Goal: Information Seeking & Learning: Find specific fact

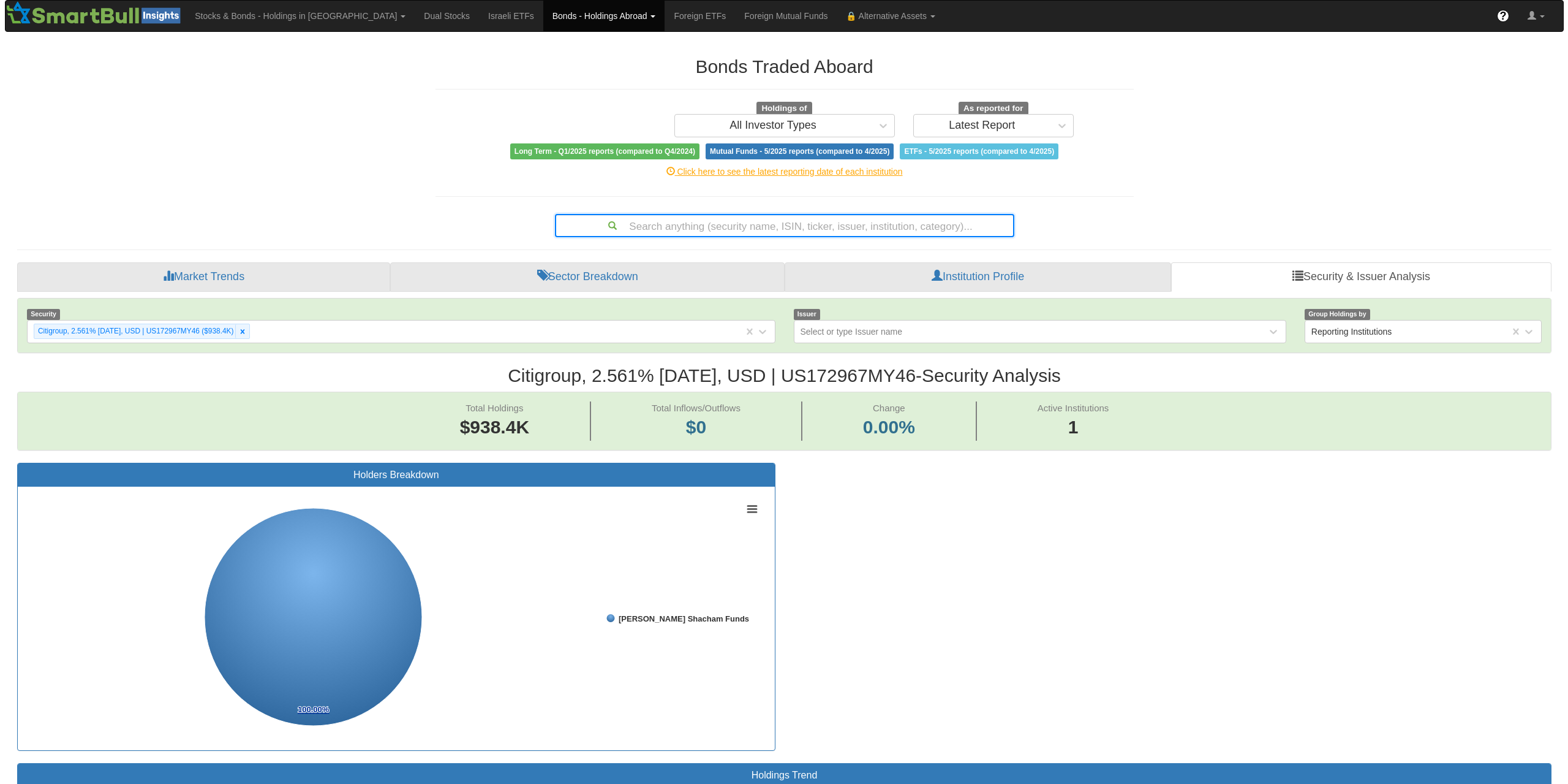
scroll to position [25, 1512]
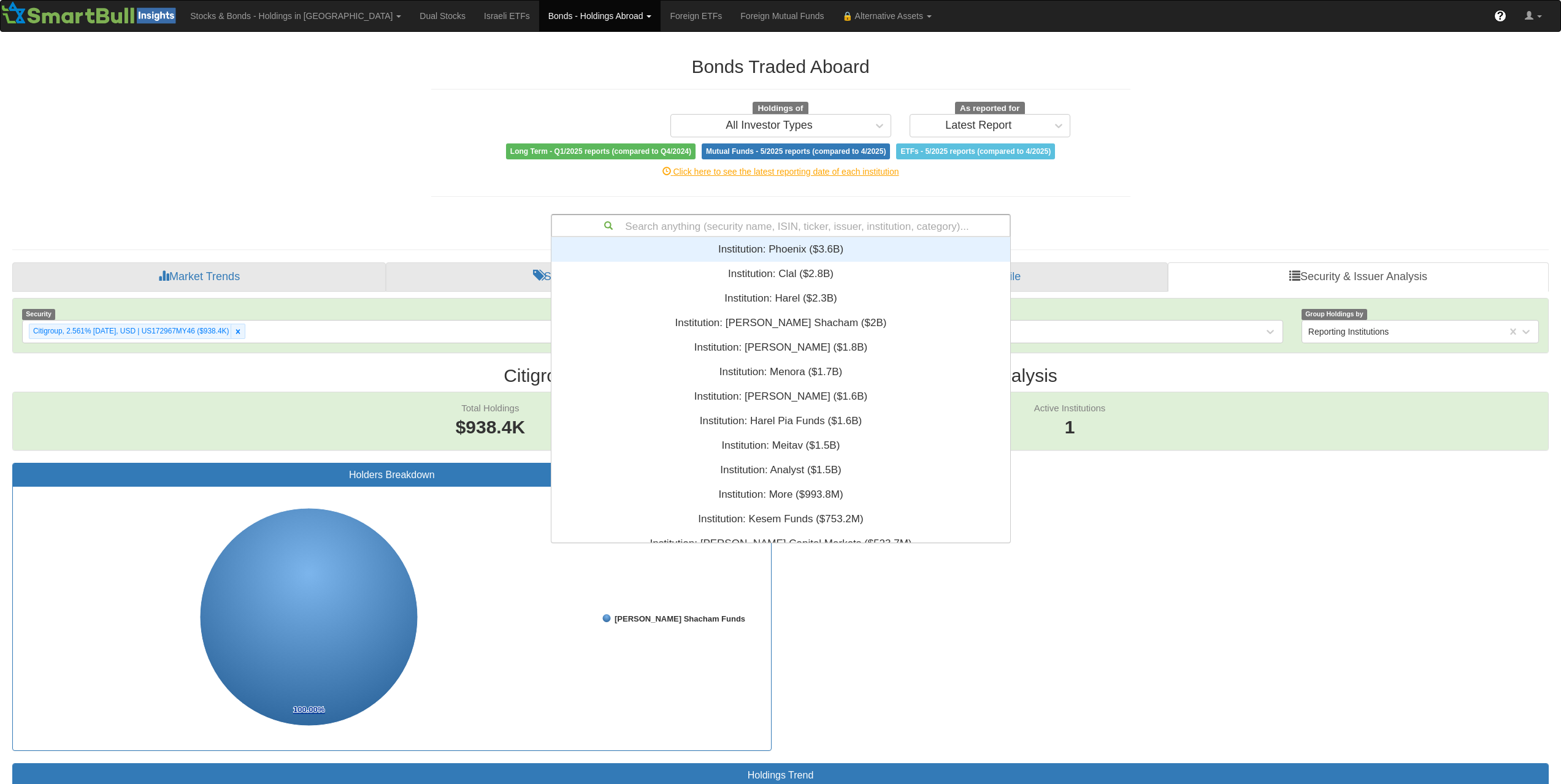
click at [784, 219] on div "Search anything (security name, ISIN, ticker, issuer, institution, category)..." at bounding box center [780, 225] width 458 height 21
type input "USG67234BQ99"
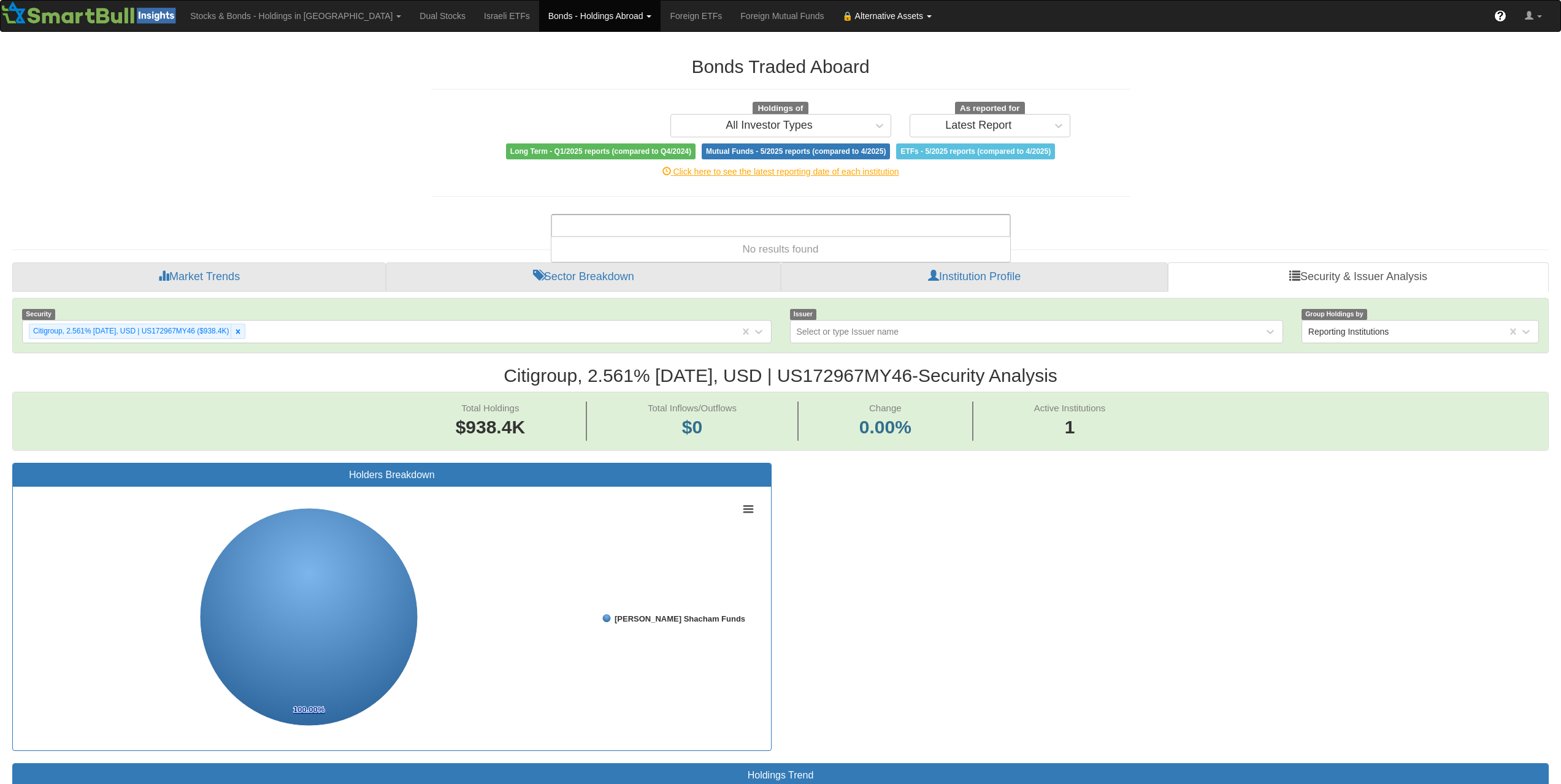
click at [410, 12] on link "🔒 Alternative Assets" at bounding box center [296, 16] width 230 height 31
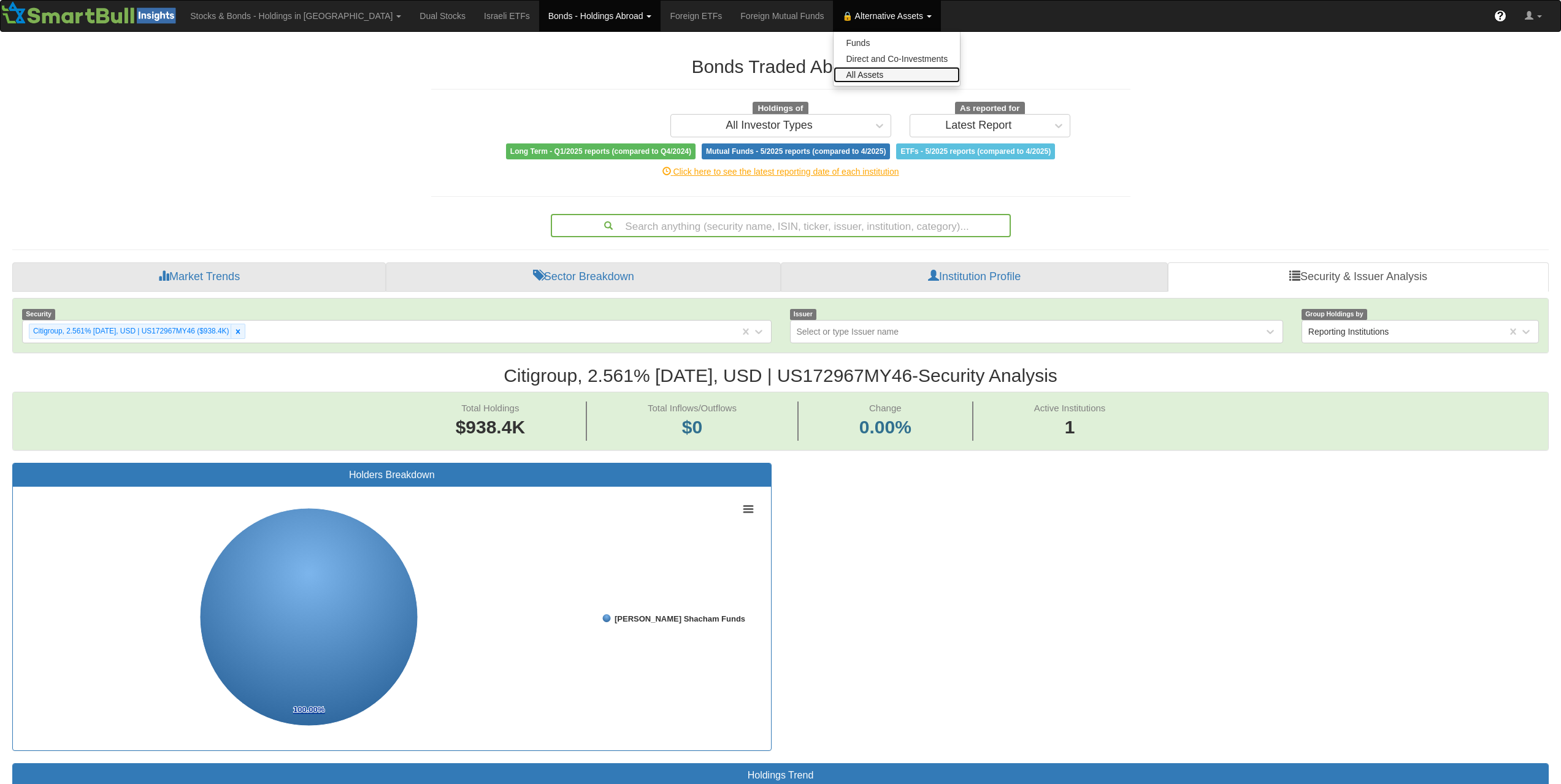
click at [834, 78] on link "All Assets" at bounding box center [897, 74] width 127 height 16
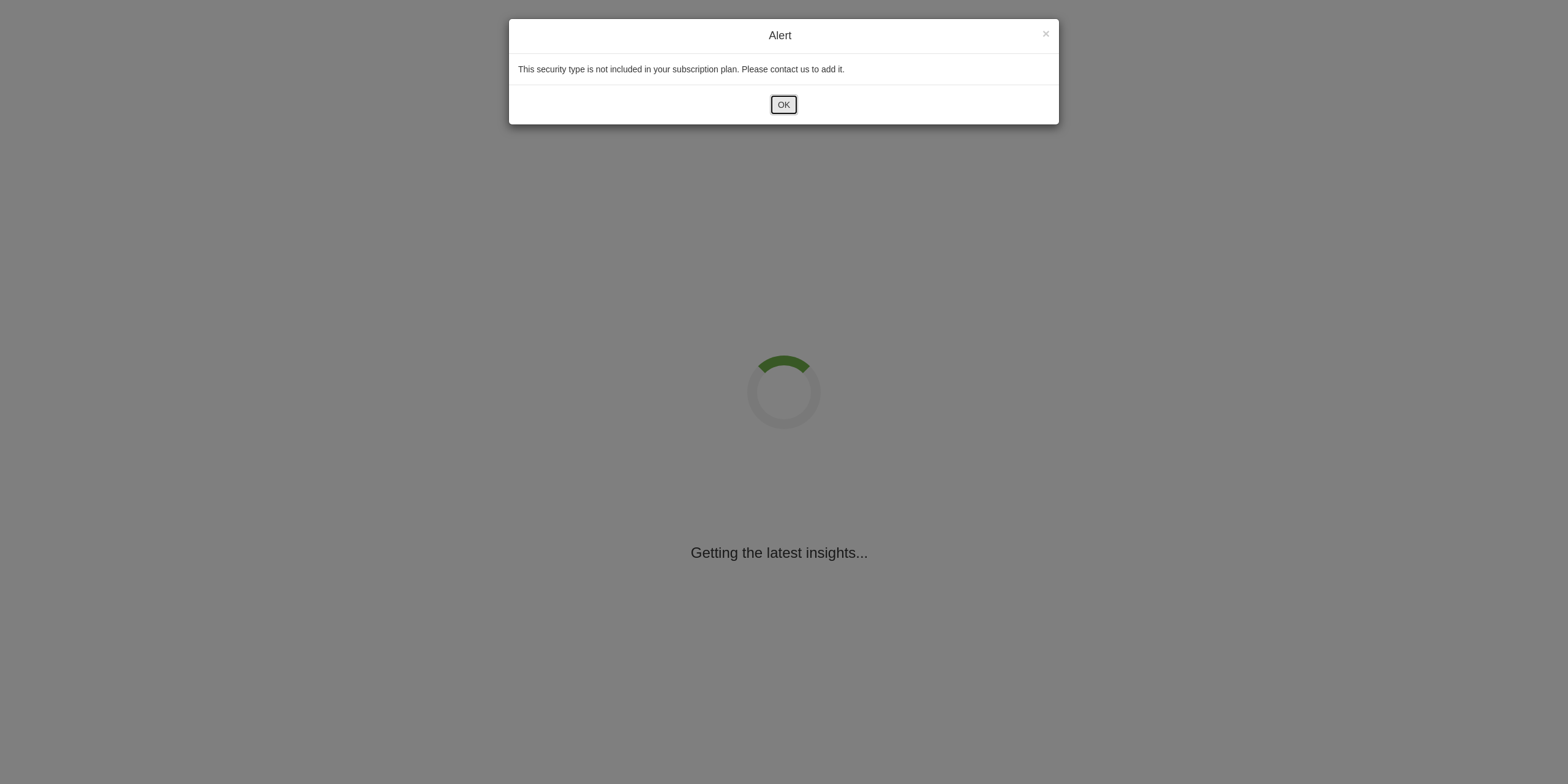
click at [783, 113] on button "OK" at bounding box center [784, 104] width 28 height 21
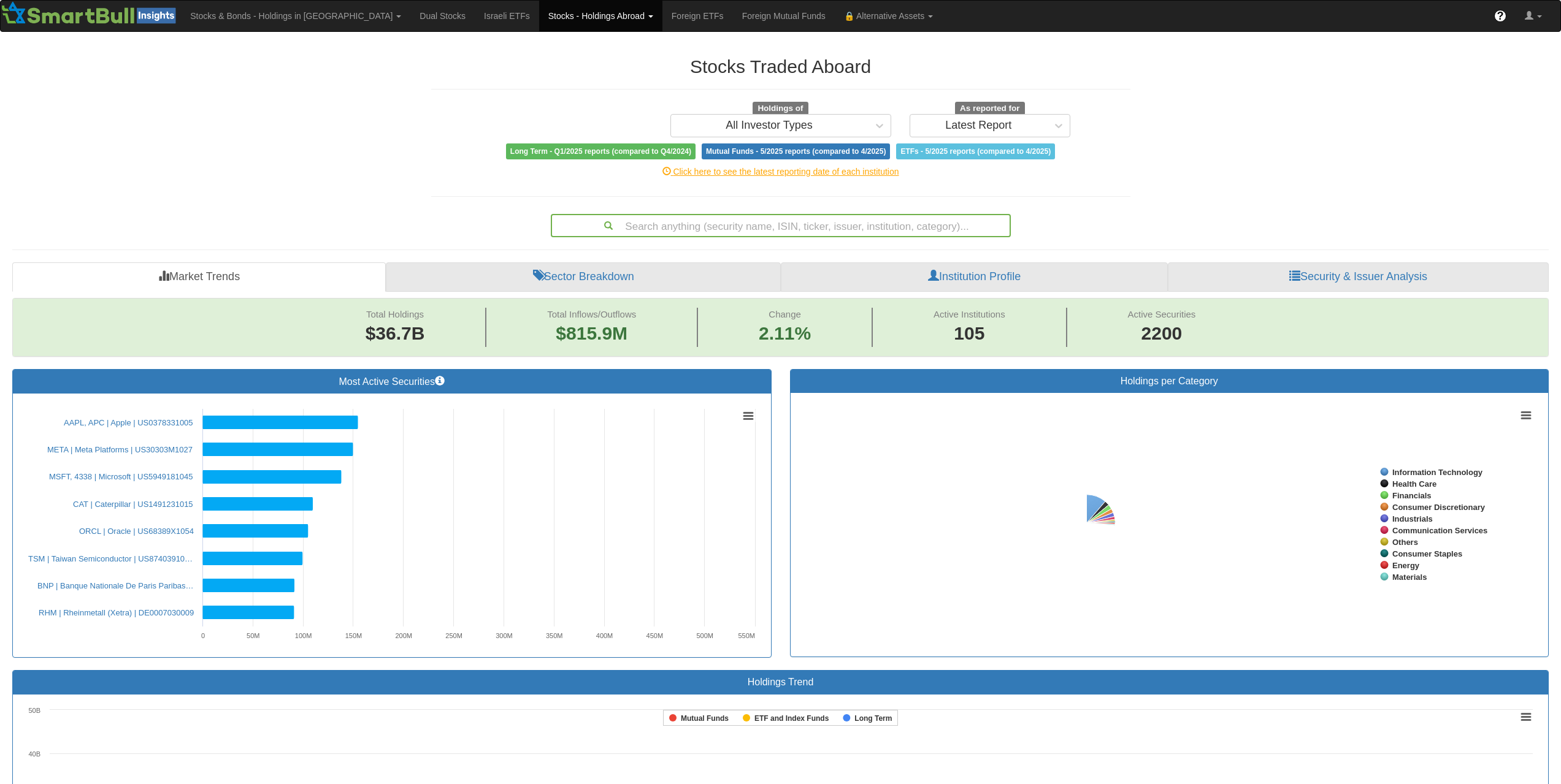
click at [539, 9] on link "Stocks - Holdings Abroad" at bounding box center [601, 16] width 123 height 31
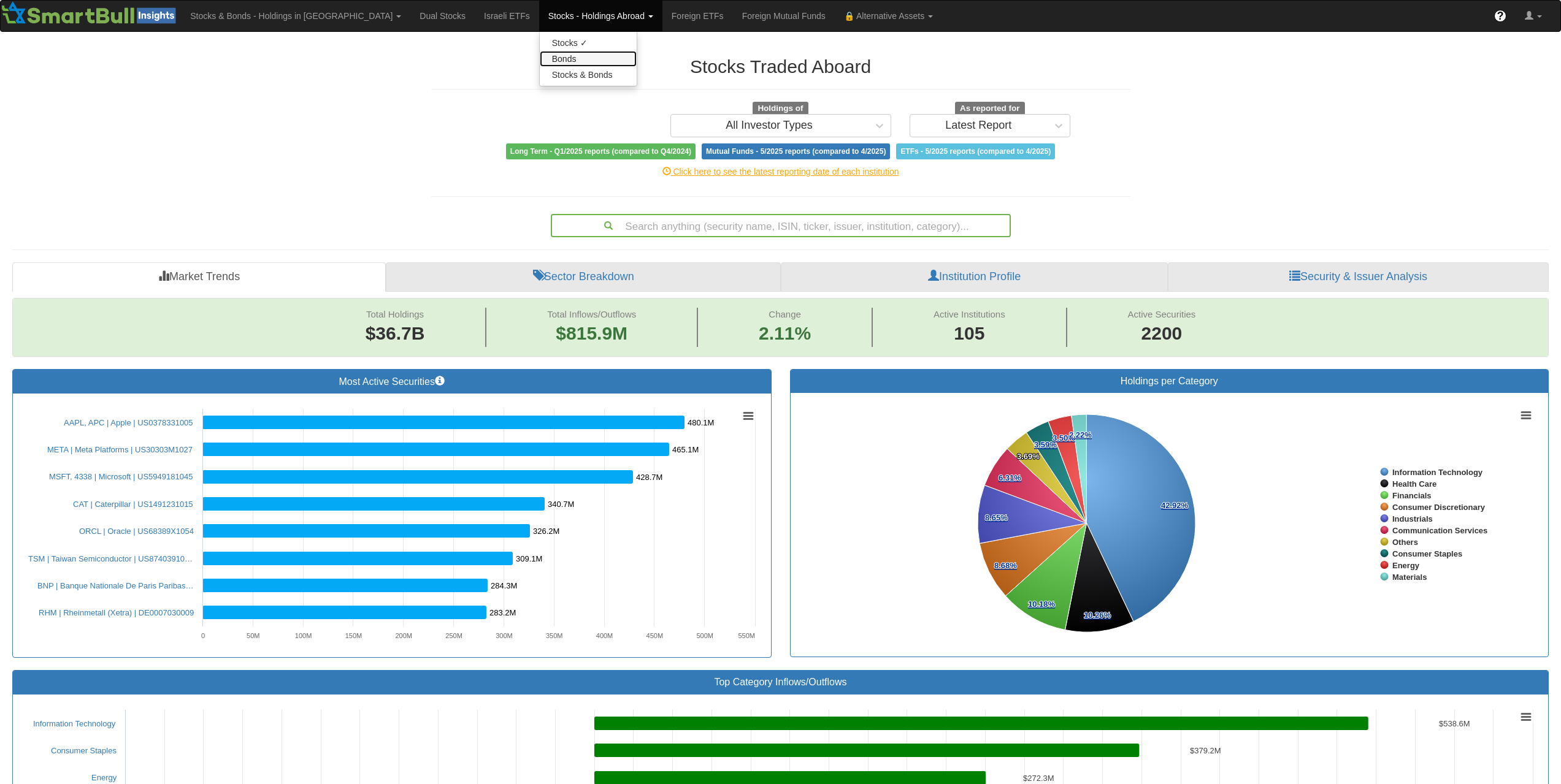
click at [540, 58] on link "Bonds" at bounding box center [588, 59] width 97 height 16
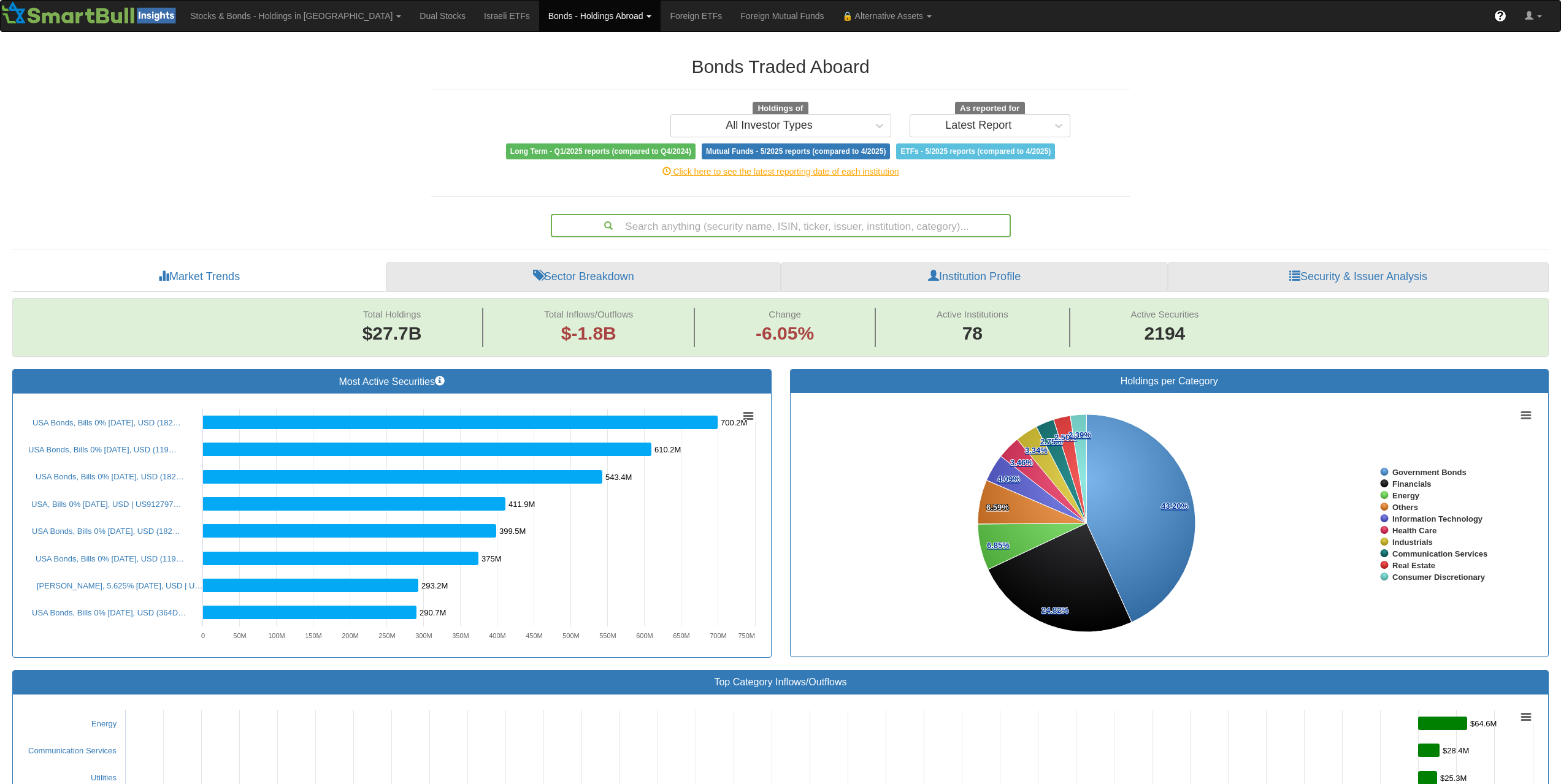
click at [828, 227] on div "Search anything (security name, ISIN, ticker, issuer, institution, category)..." at bounding box center [780, 225] width 458 height 21
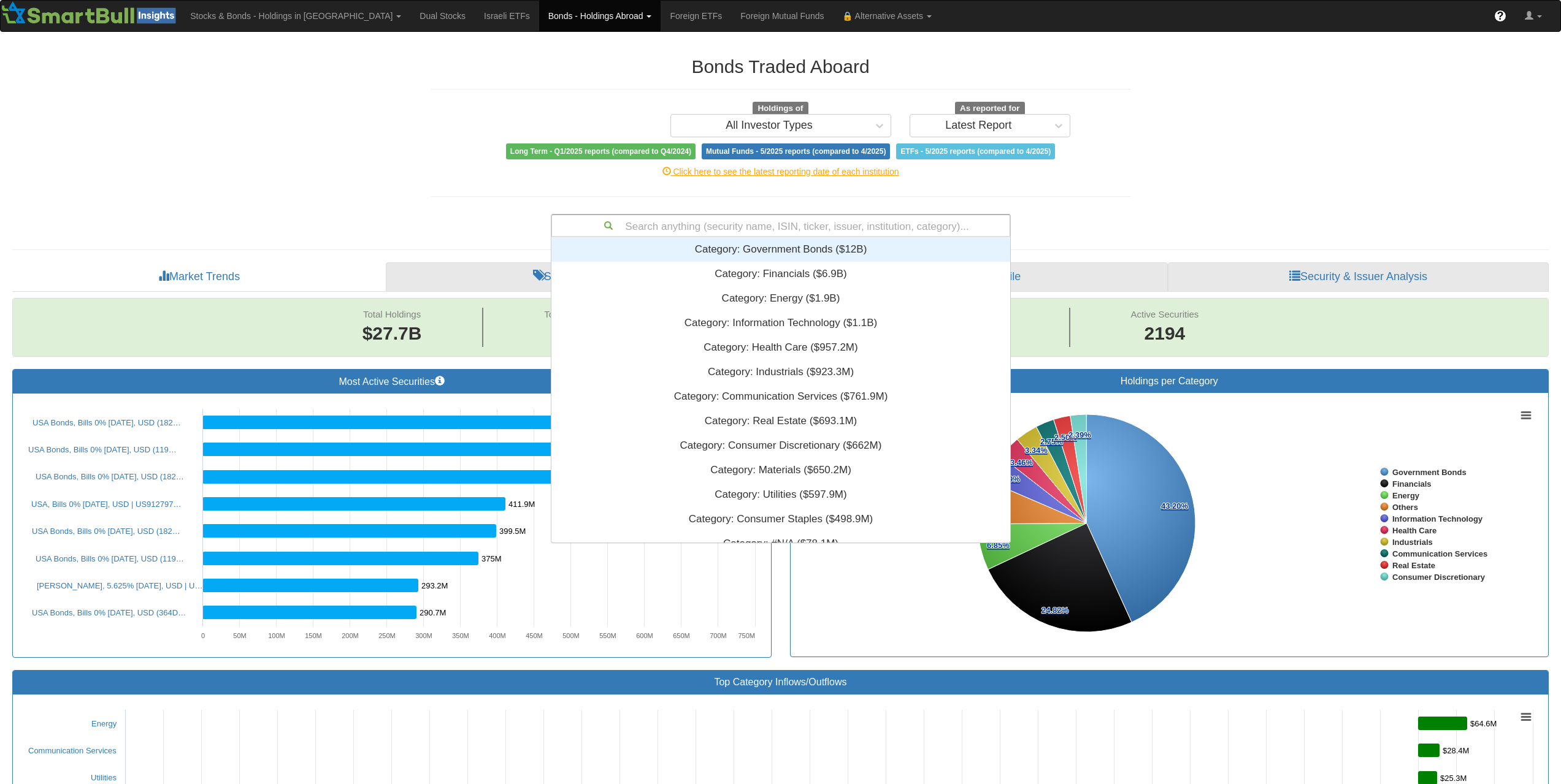
scroll to position [9, 9]
paste input "US09951LAA17"
type input "US09951LAA17"
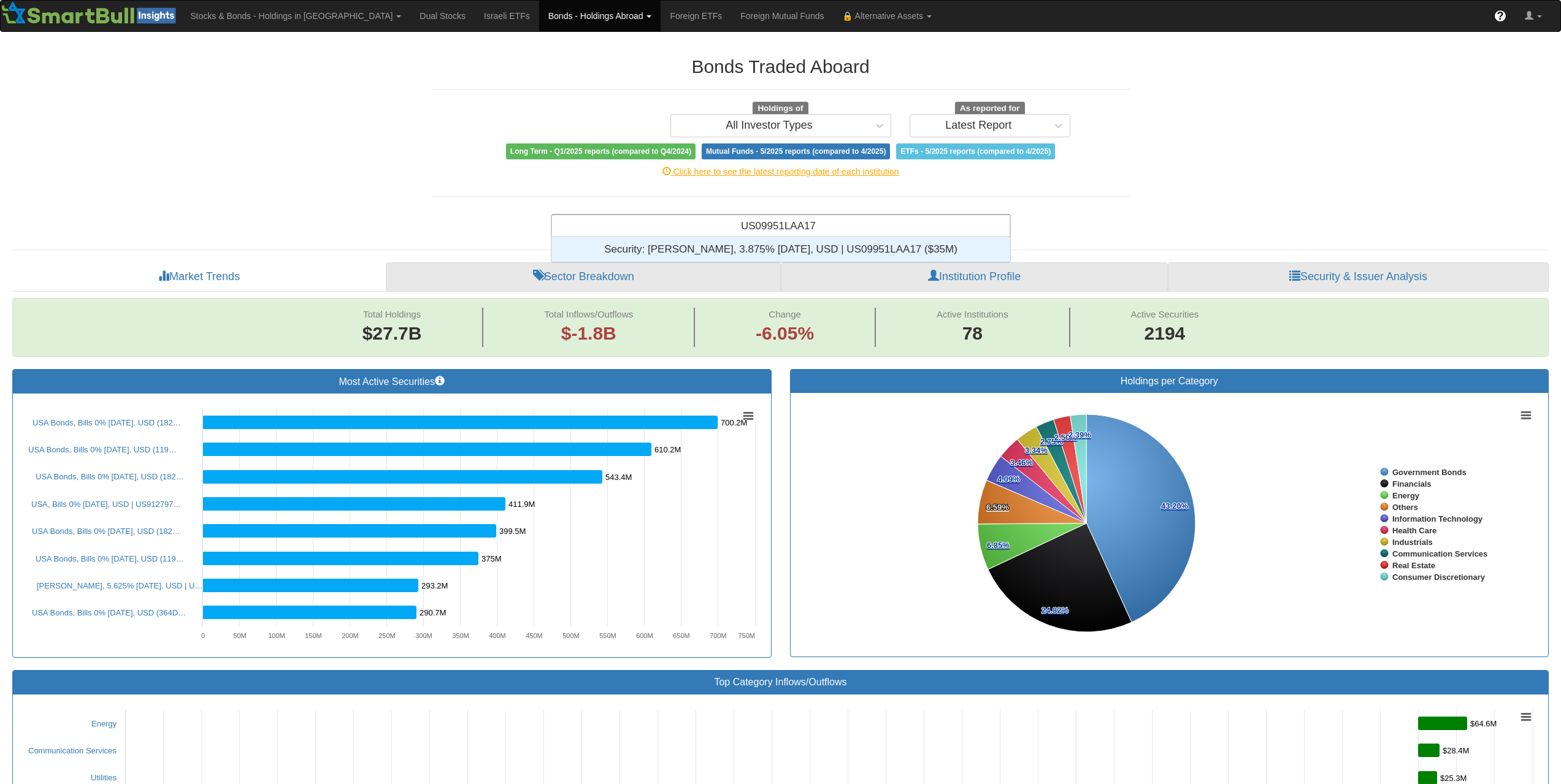
scroll to position [15, 450]
click at [809, 251] on div "Security: ‎Booz Allen Hamilton, 3.875% 1sep2028, USD | US09951LAA17 ‎($35M)‏" at bounding box center [781, 249] width 459 height 25
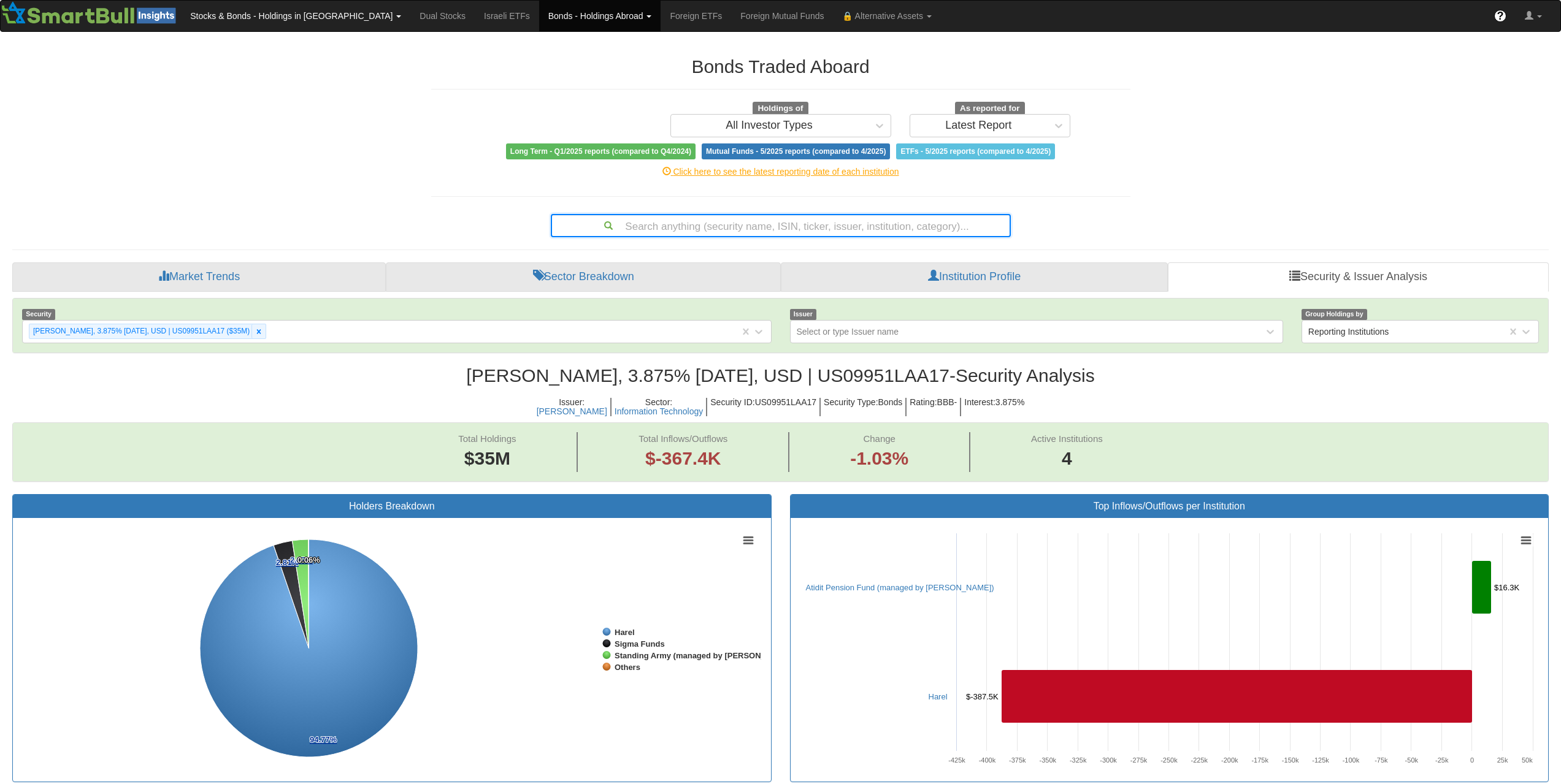
click at [244, 23] on link "Stocks & Bonds - Holdings in [GEOGRAPHIC_DATA]" at bounding box center [296, 16] width 230 height 31
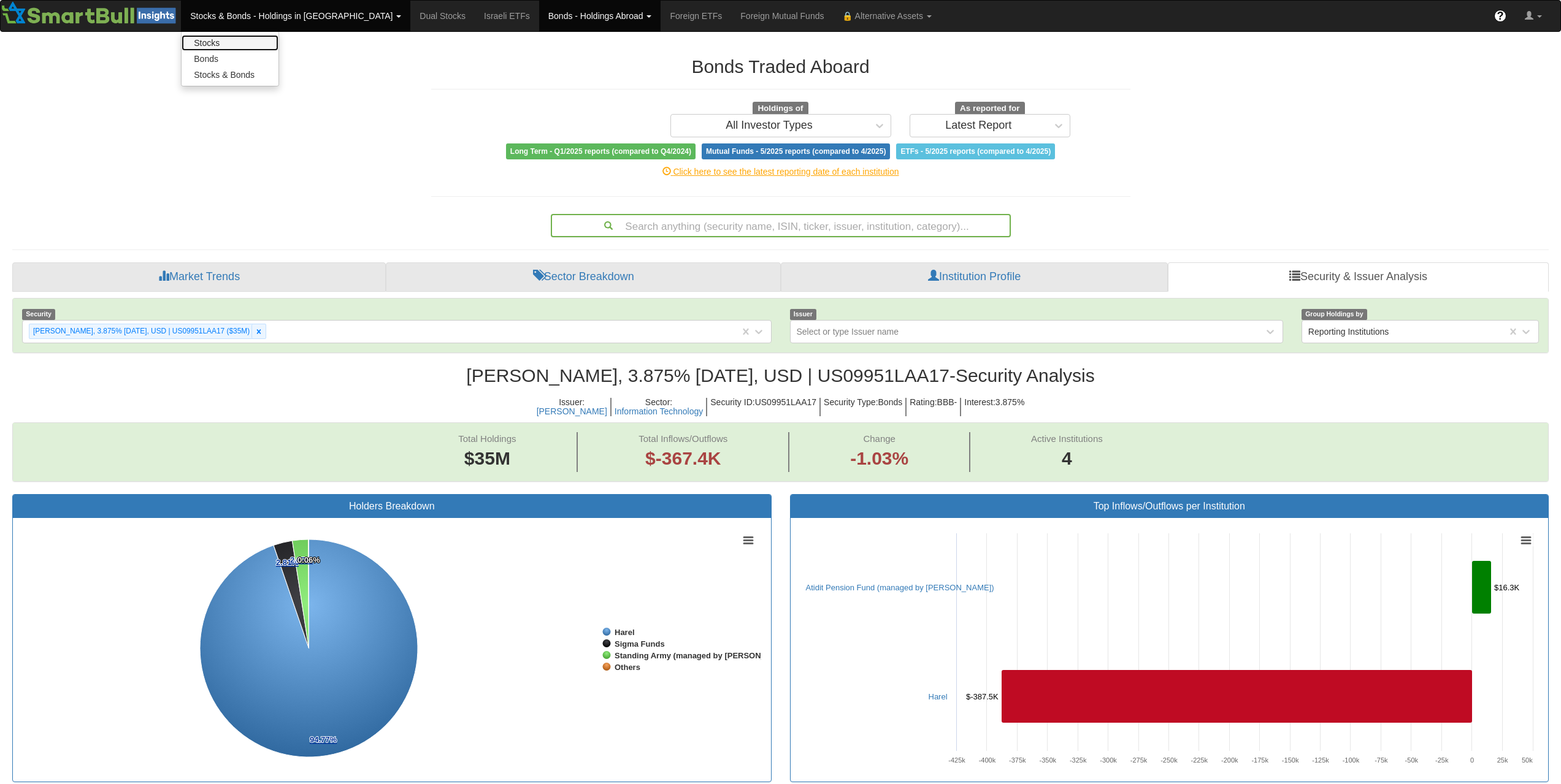
click at [227, 42] on link "Stocks" at bounding box center [230, 43] width 97 height 16
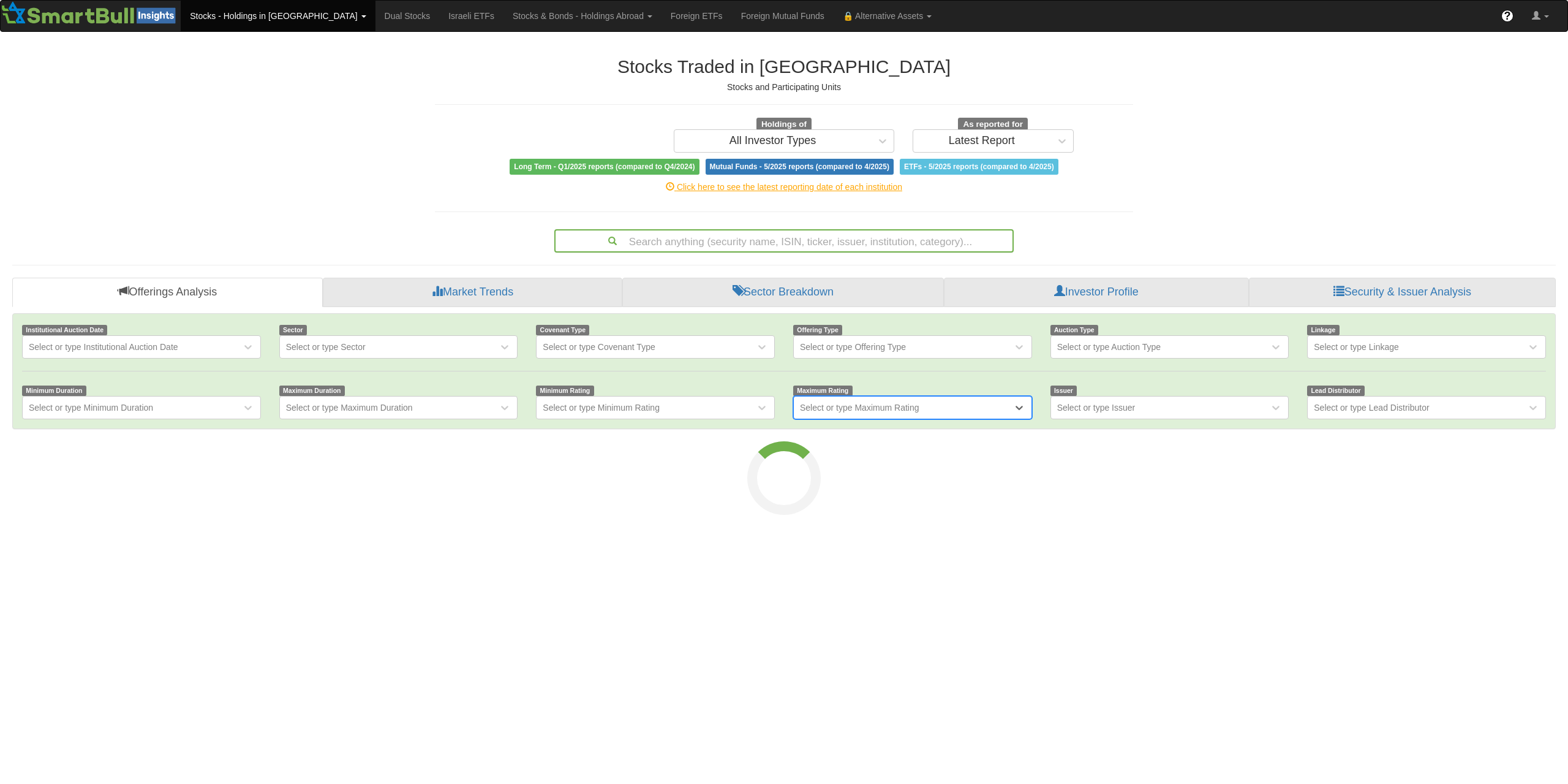
click at [891, 248] on div "Search anything (security name, ISIN, ticker, issuer, institution, category)..." at bounding box center [784, 241] width 457 height 21
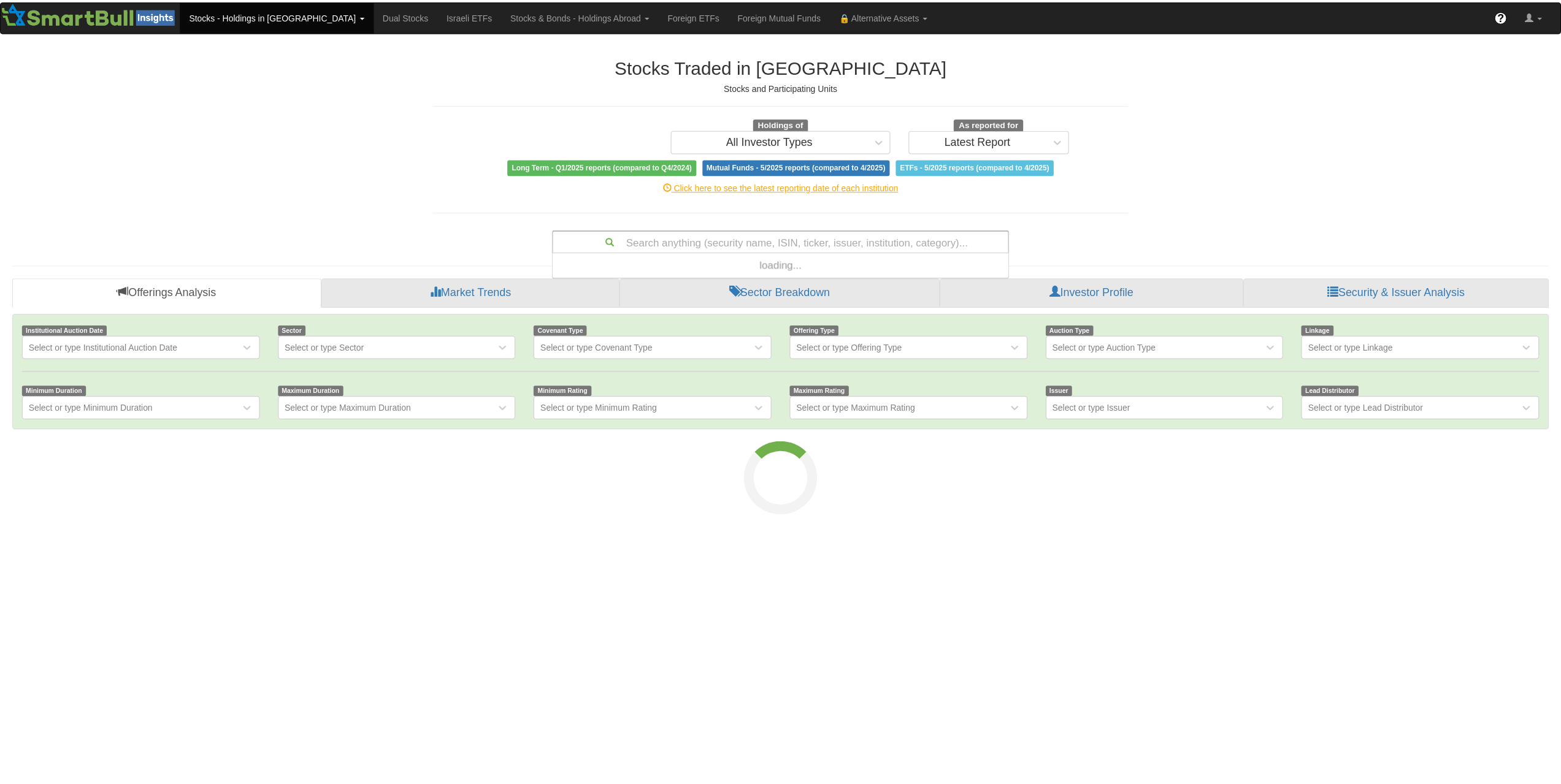
scroll to position [296, 450]
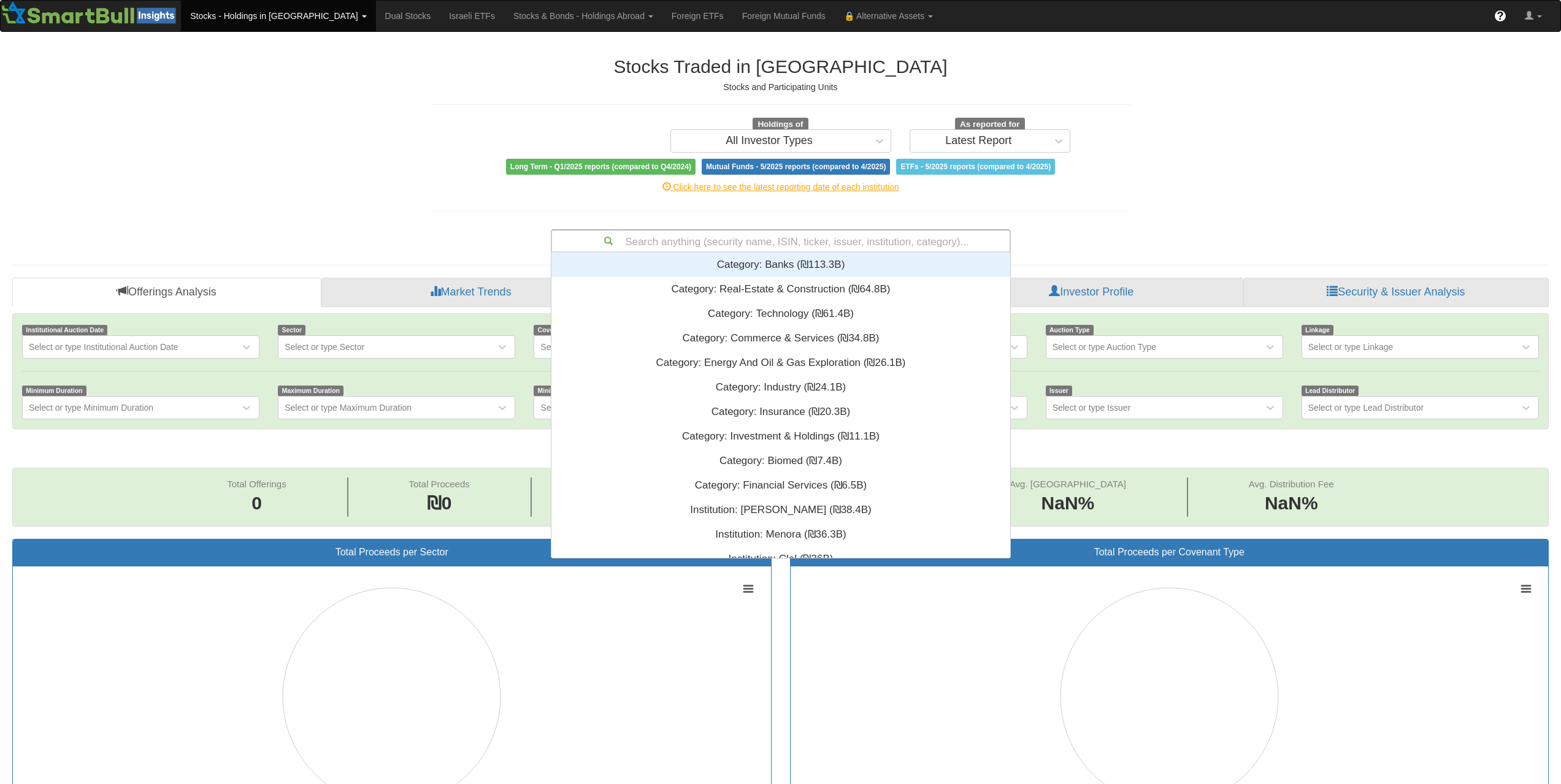
type input "a"
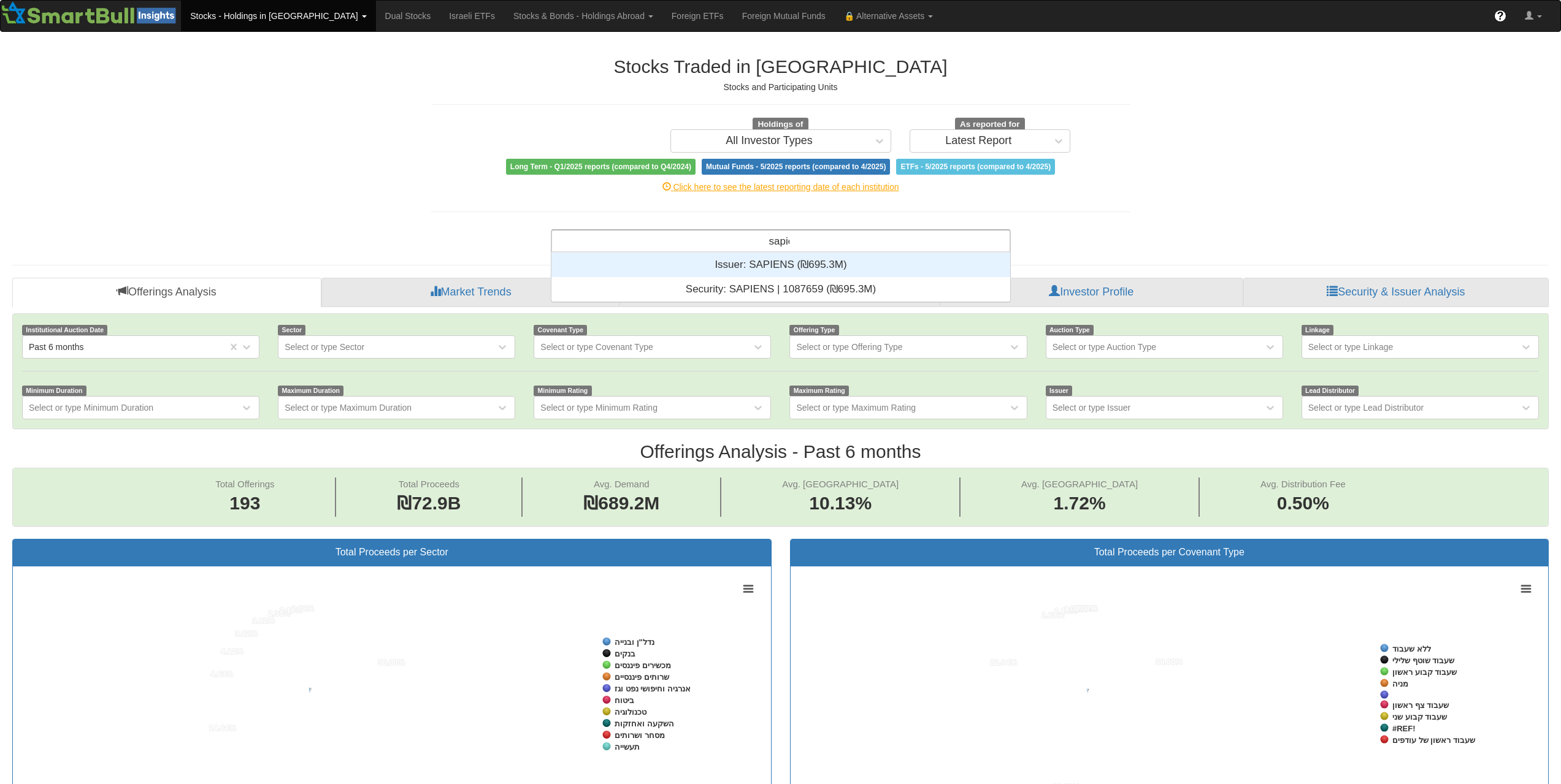
scroll to position [40, 450]
type input "sapiens"
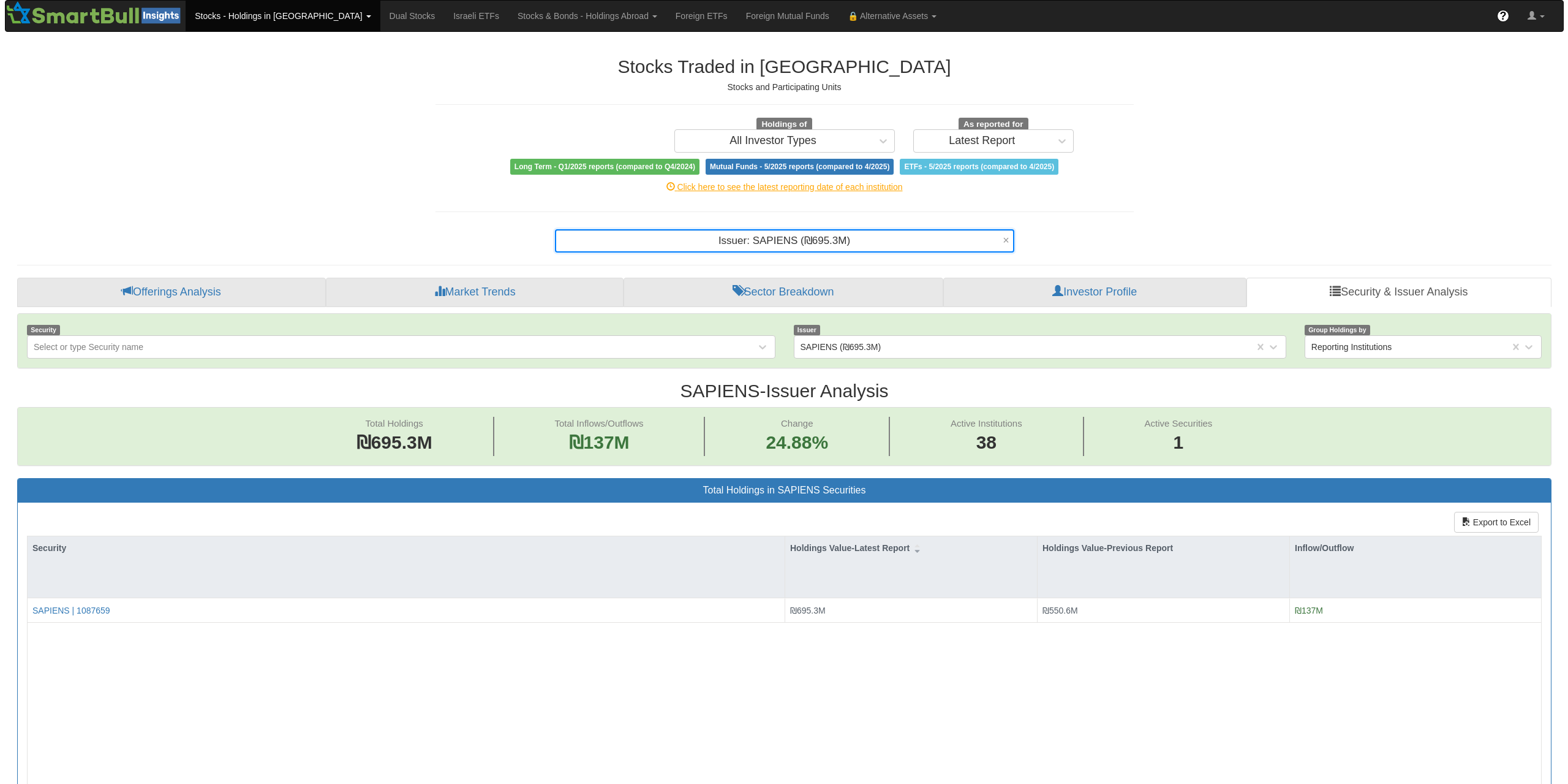
scroll to position [25, 1512]
click at [375, 21] on link "Stocks & Bonds - Holdings Abroad" at bounding box center [278, 16] width 195 height 31
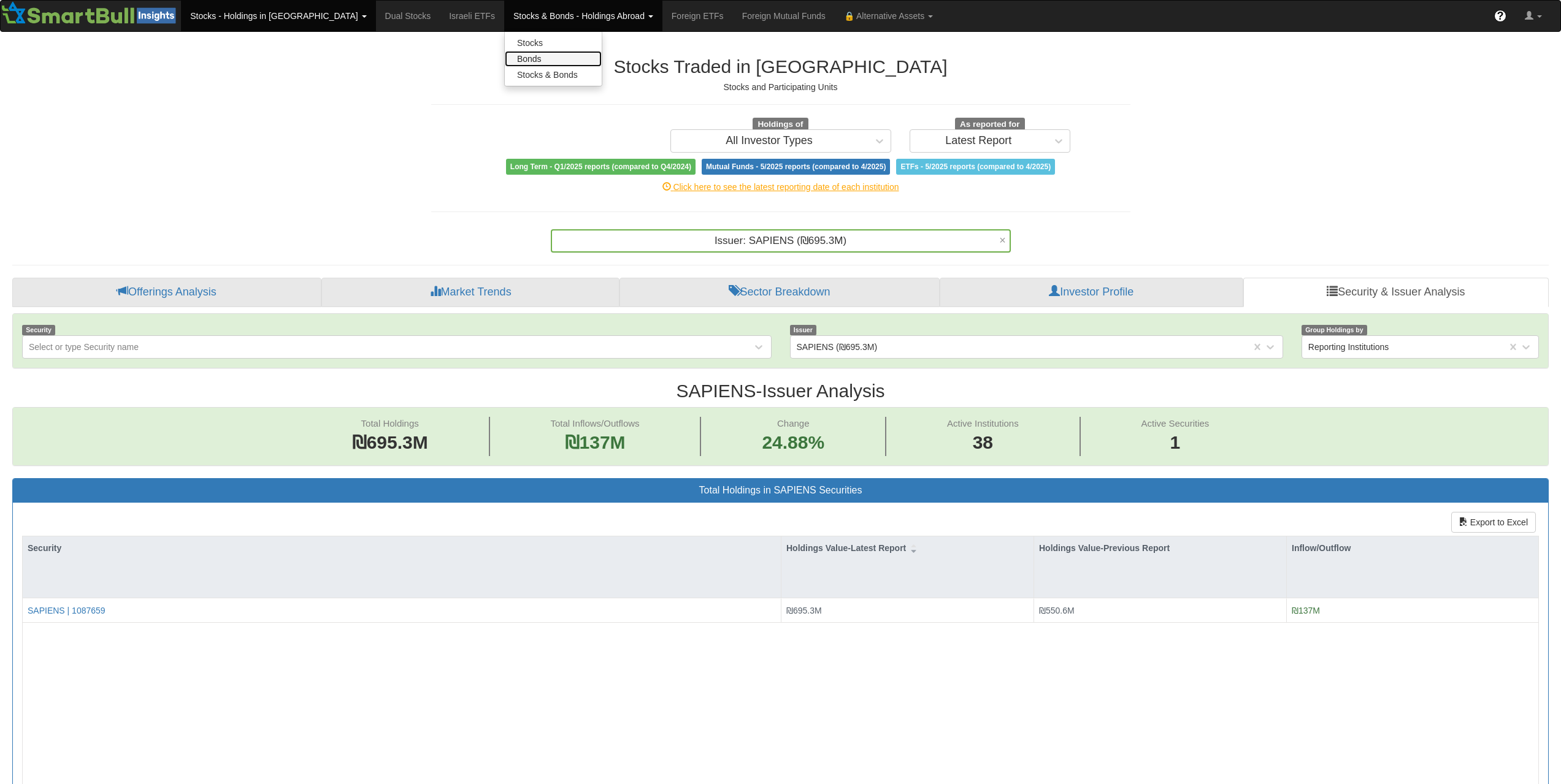
click at [505, 54] on link "Bonds" at bounding box center [553, 59] width 97 height 16
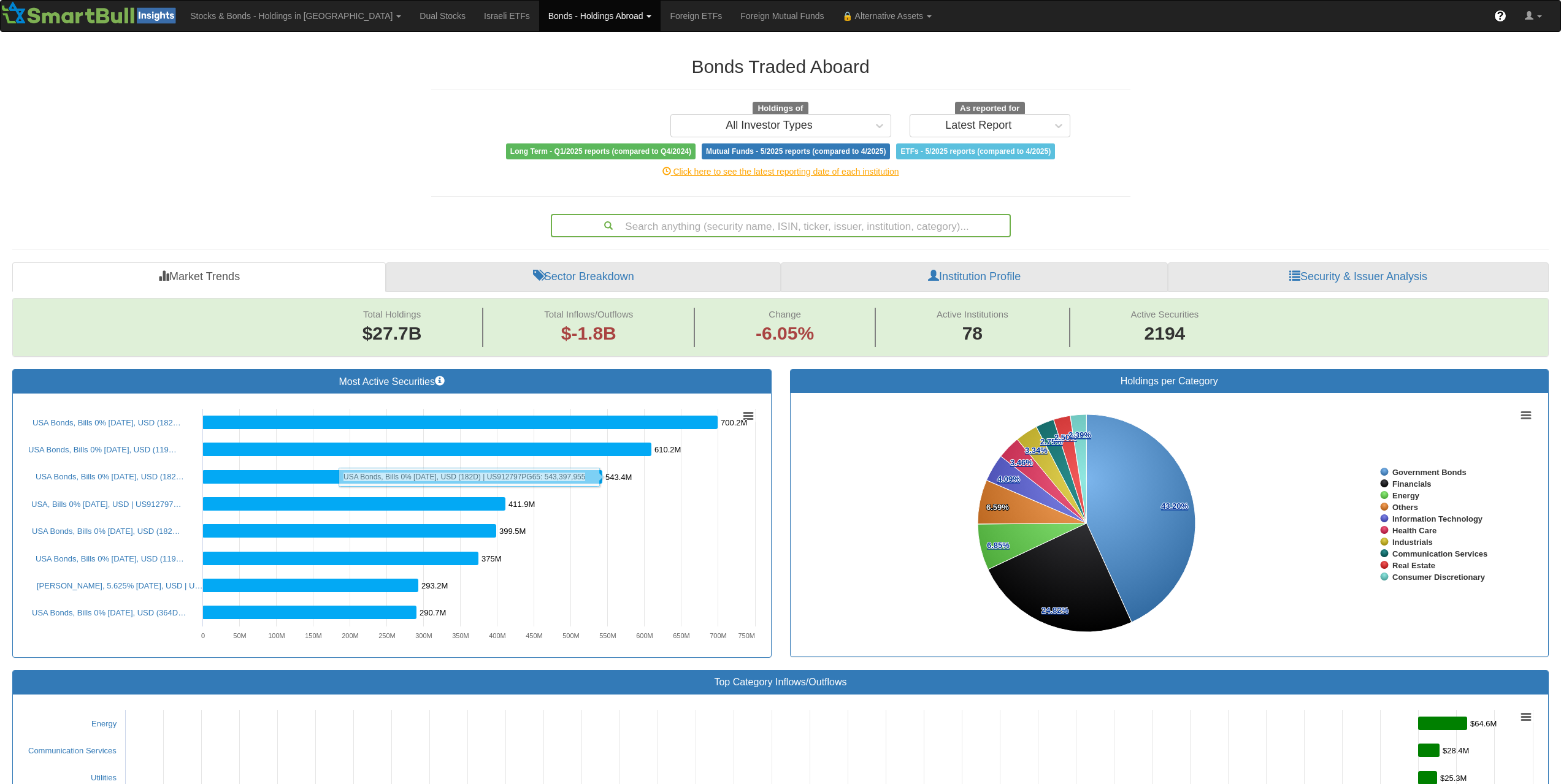
click at [764, 227] on div "Search anything (security name, ISIN, ticker, issuer, institution, category)..." at bounding box center [780, 225] width 458 height 21
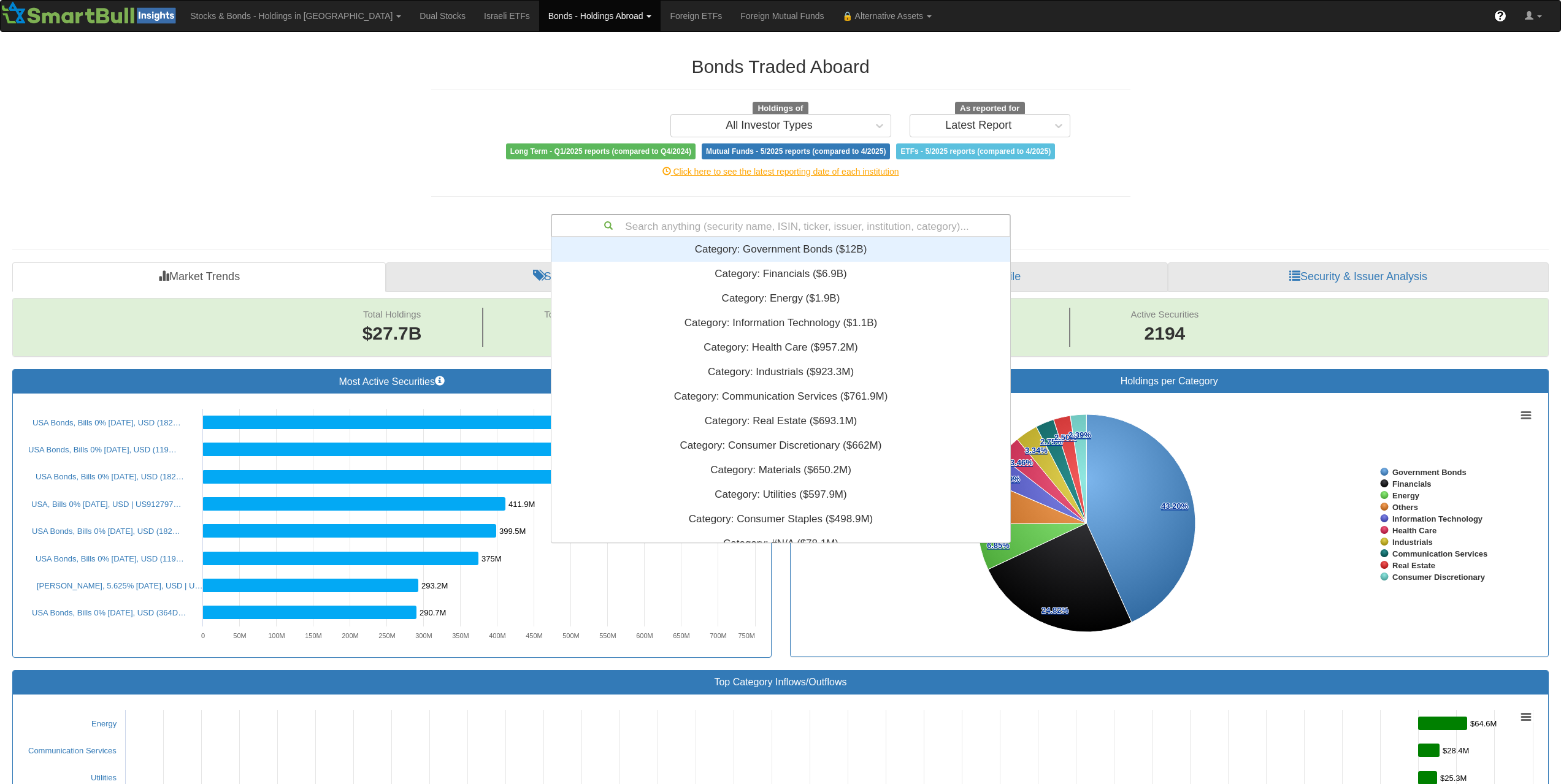
scroll to position [9, 9]
paste input "US46514BRM18"
type input "US46514BRM18"
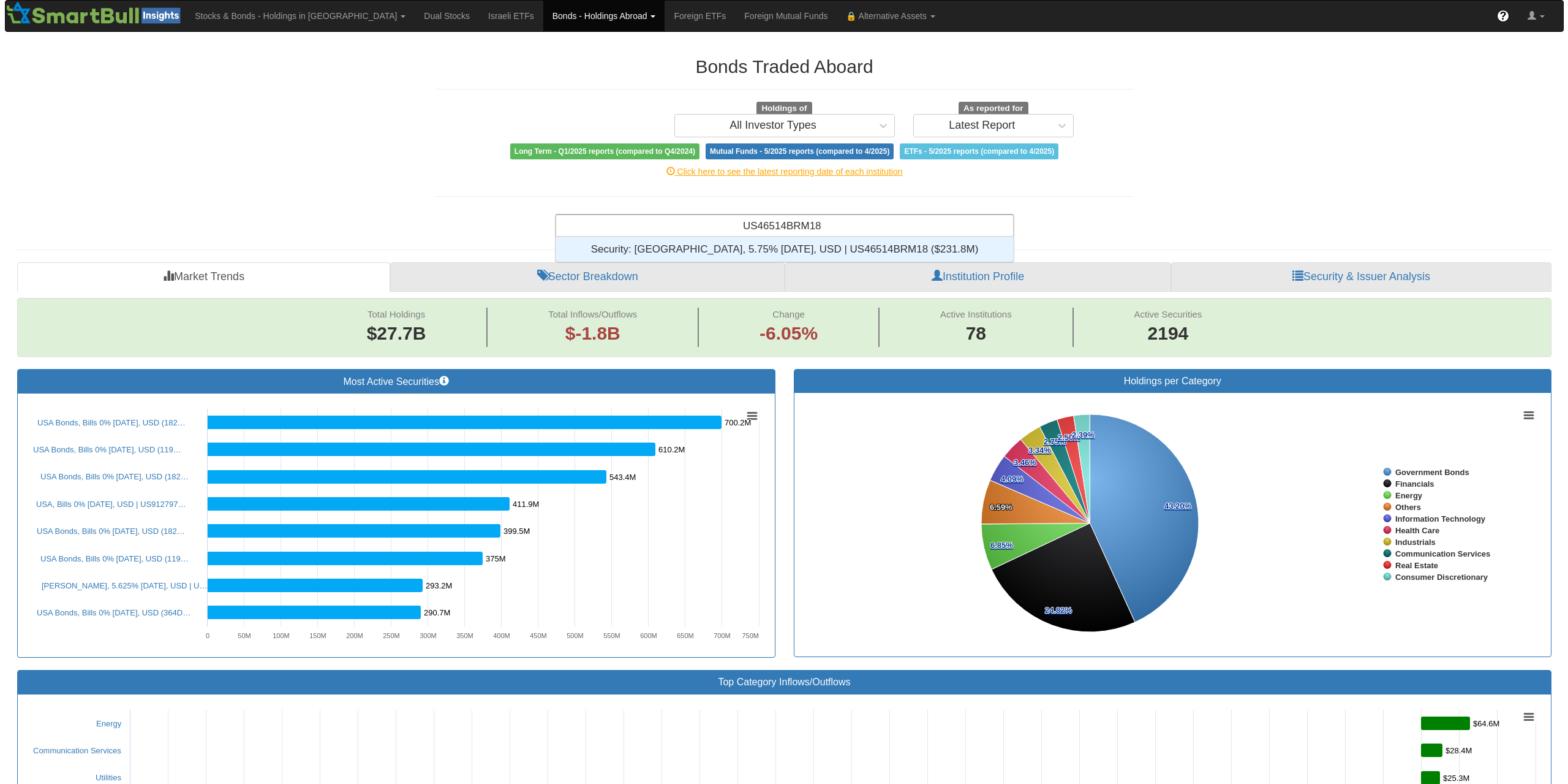
scroll to position [15, 449]
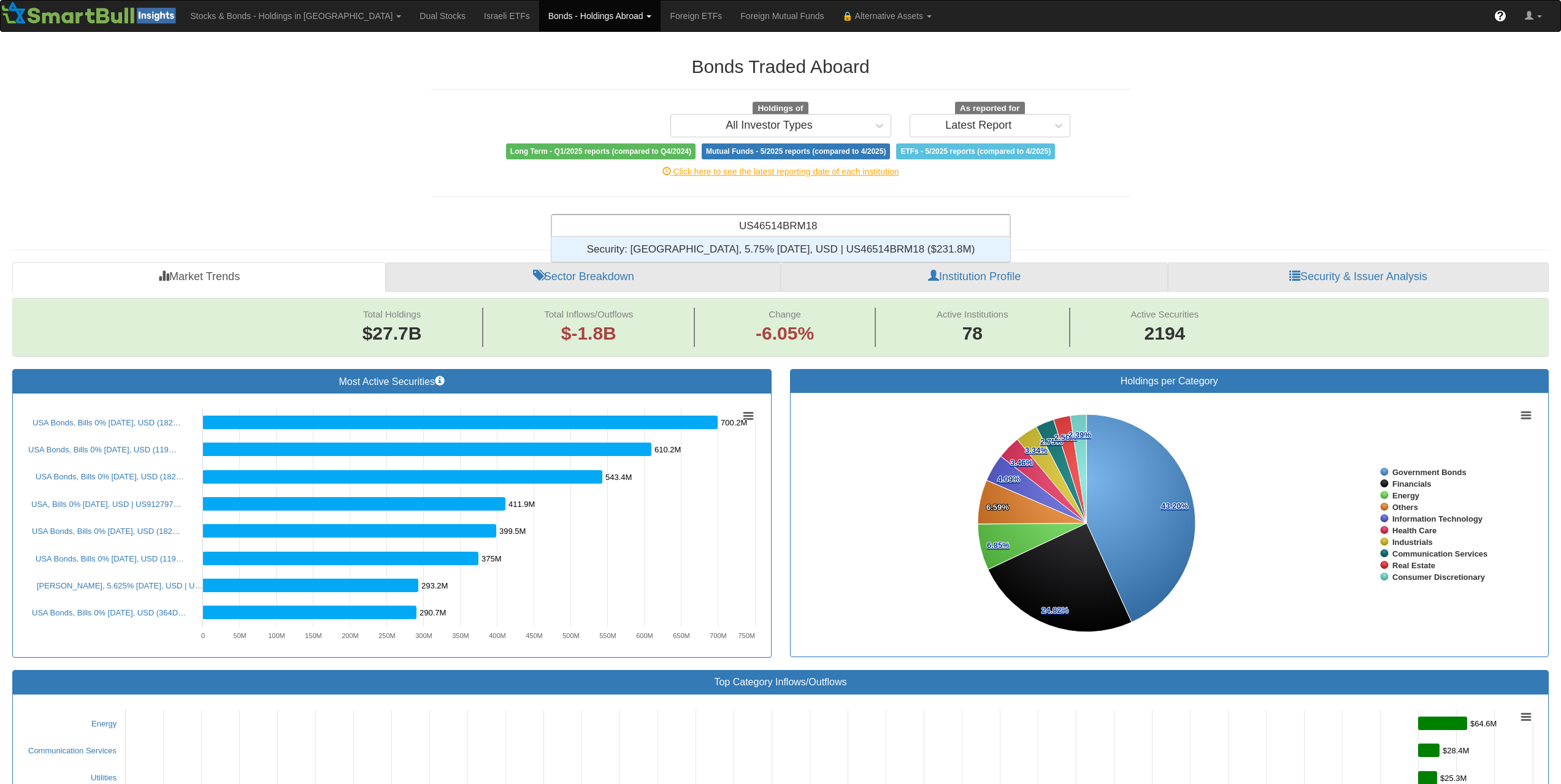
click at [796, 244] on div "Security: ‎[GEOGRAPHIC_DATA], 5.75% [DATE], USD | US46514BRM18 ‎($231.8M)‏" at bounding box center [781, 249] width 459 height 25
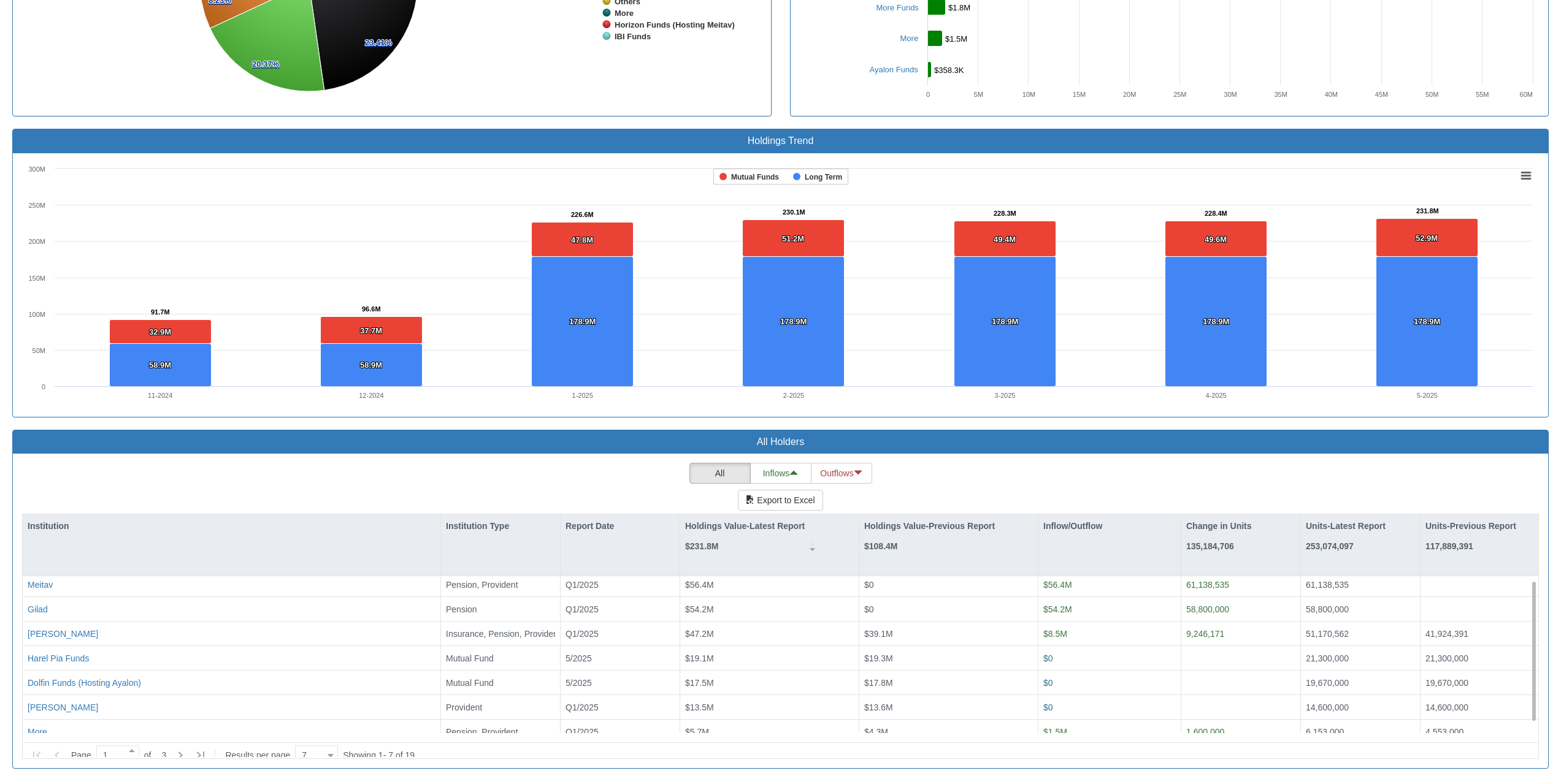
scroll to position [15, 0]
drag, startPoint x: 182, startPoint y: 749, endPoint x: 201, endPoint y: 657, distance: 93.9
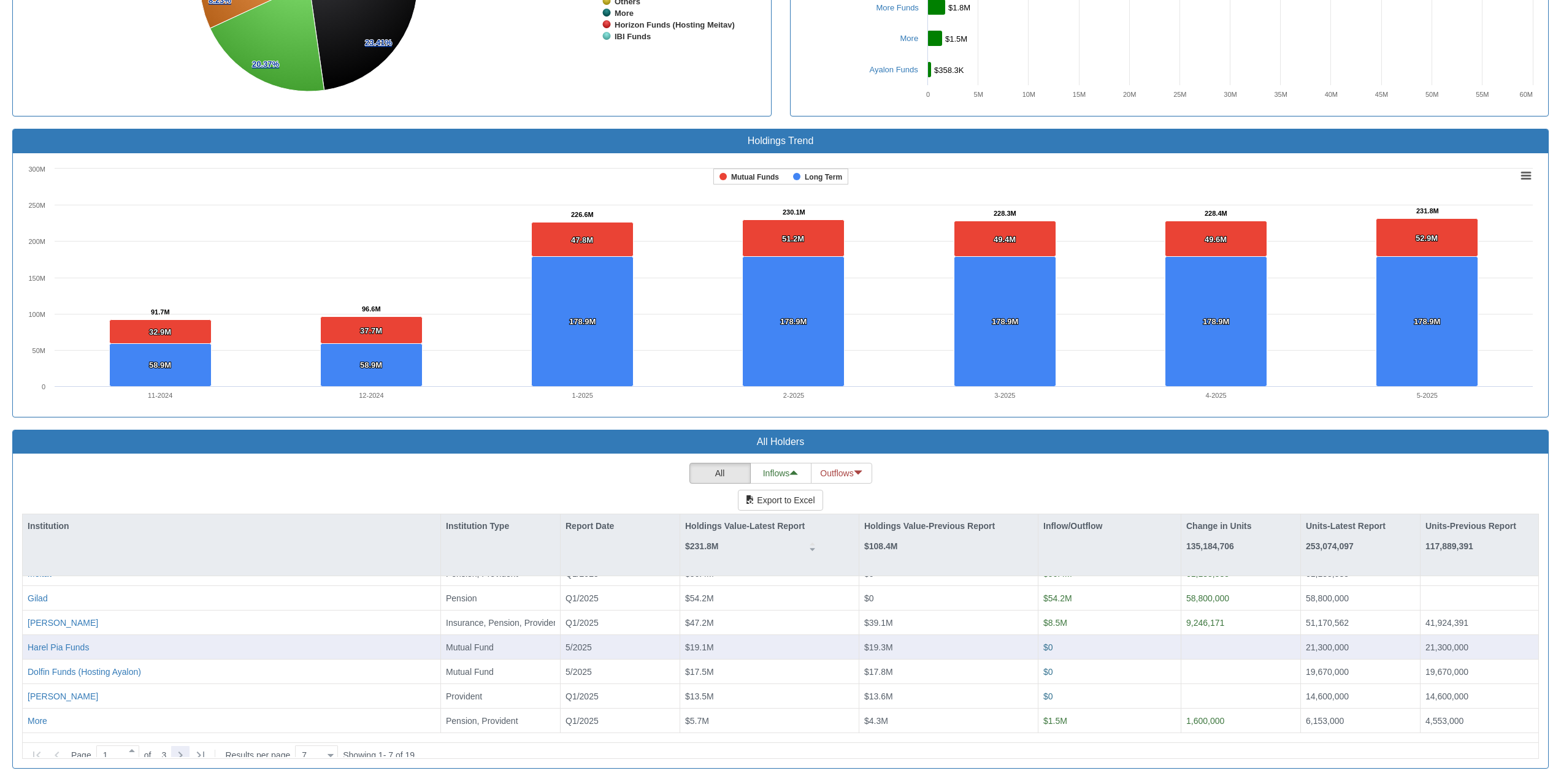
click at [182, 750] on icon at bounding box center [180, 755] width 15 height 15
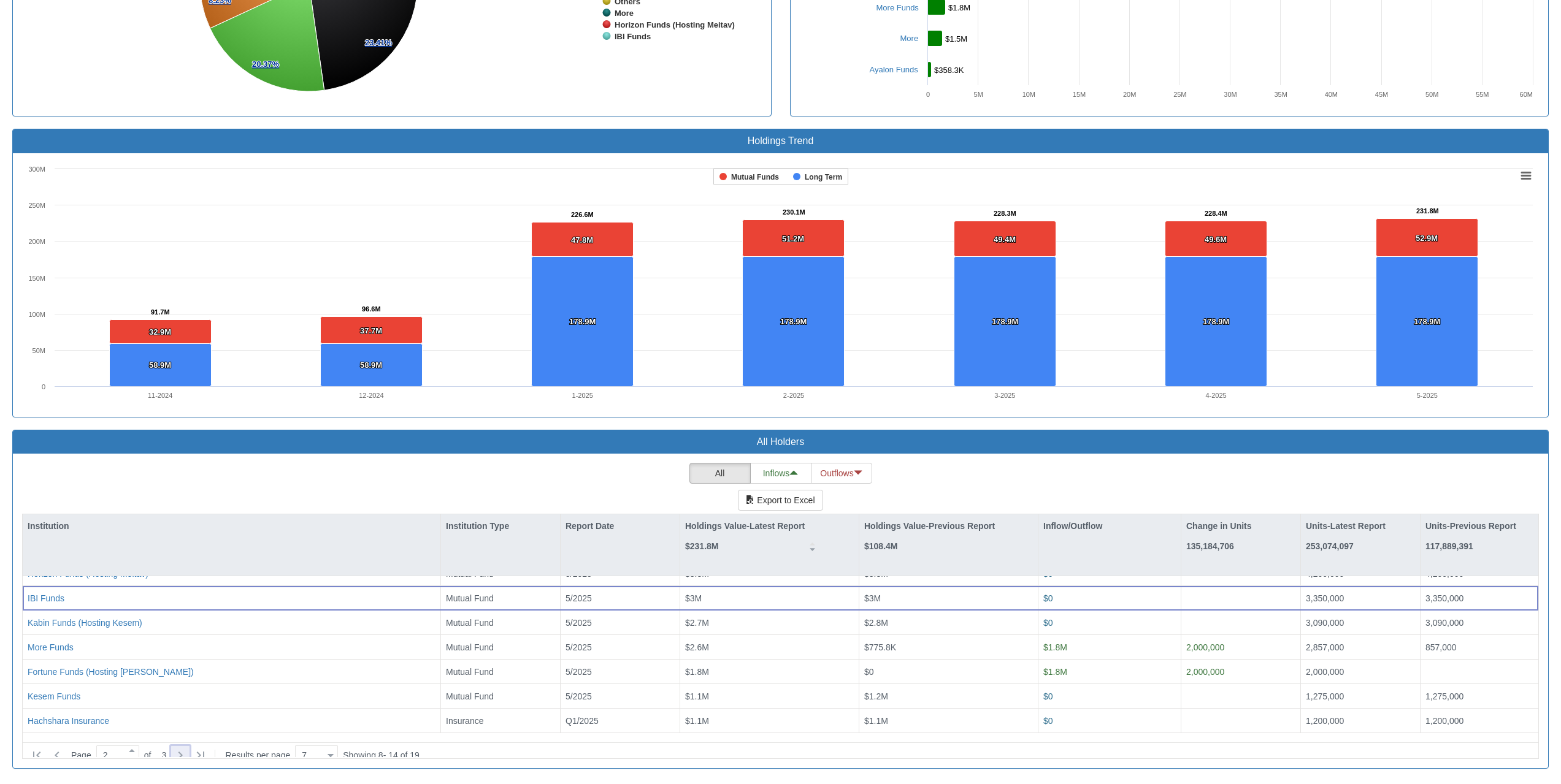
click at [176, 748] on icon at bounding box center [180, 755] width 15 height 15
type input "3"
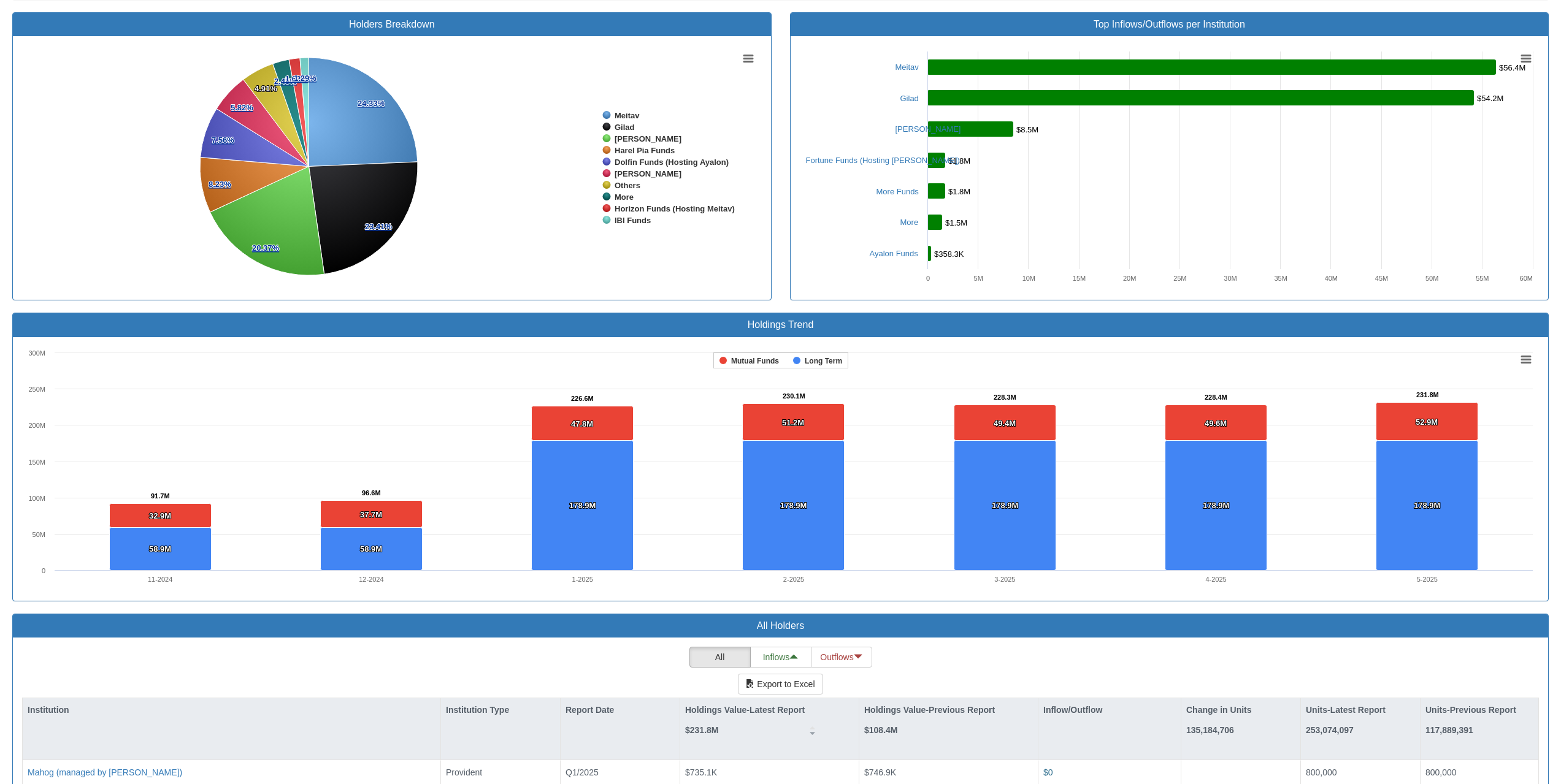
scroll to position [665, 0]
